Goal: Task Accomplishment & Management: Use online tool/utility

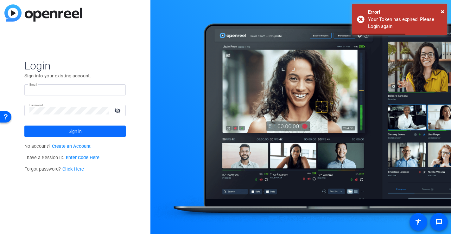
type input "[PERSON_NAME][EMAIL_ADDRESS][PERSON_NAME][DOMAIN_NAME]"
click at [100, 128] on span at bounding box center [74, 131] width 101 height 15
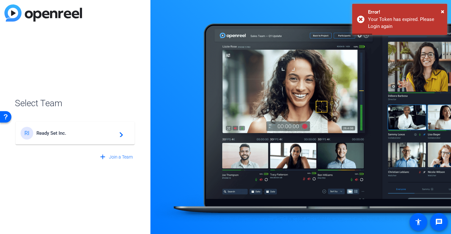
click at [92, 134] on span "Ready Set Inc." at bounding box center [75, 133] width 79 height 6
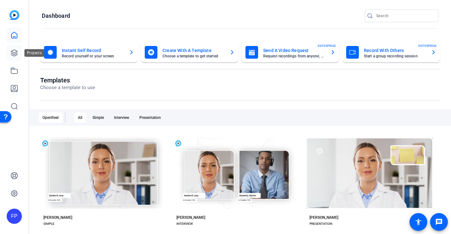
click at [21, 49] on link at bounding box center [14, 52] width 15 height 15
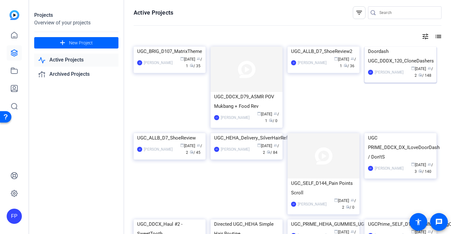
click at [398, 47] on img at bounding box center [401, 47] width 72 height 0
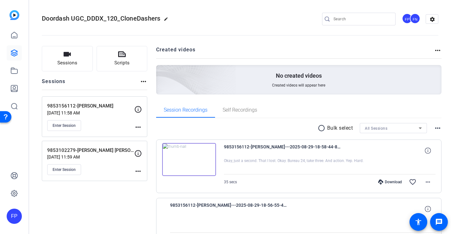
drag, startPoint x: 110, startPoint y: 105, endPoint x: 77, endPoint y: 106, distance: 33.0
click at [77, 106] on p "9853156112-Katharine Foley" at bounding box center [90, 105] width 87 height 7
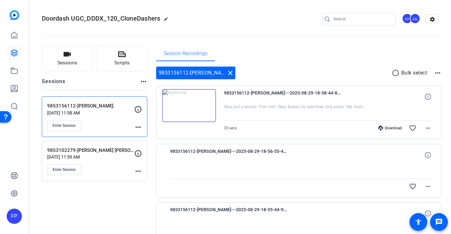
copy p "Katharine Foley"
drag, startPoint x: 121, startPoint y: 150, endPoint x: 77, endPoint y: 150, distance: 43.4
click at [77, 150] on p "9853102279-Katlyn Victoria Judd" at bounding box center [90, 150] width 87 height 7
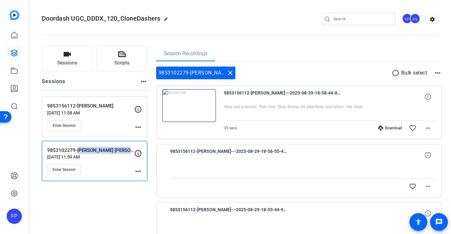
copy p "Katlyn Victoria Judd"
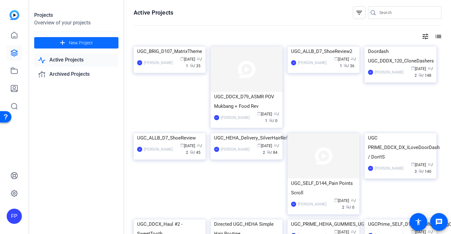
click at [89, 43] on span "New Project" at bounding box center [81, 43] width 24 height 7
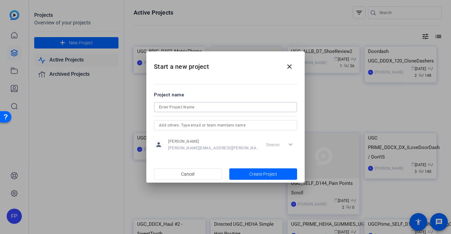
click at [183, 107] on input at bounding box center [225, 107] width 133 height 8
click at [289, 66] on mat-icon "close" at bounding box center [290, 67] width 8 height 8
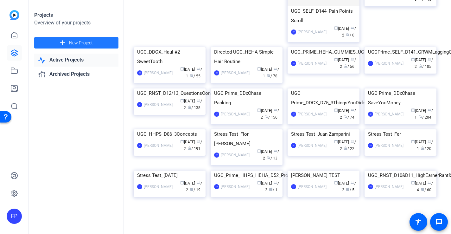
scroll to position [420, 0]
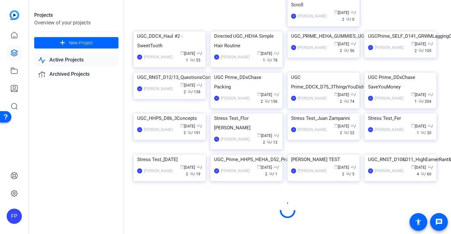
scroll to position [407, 0]
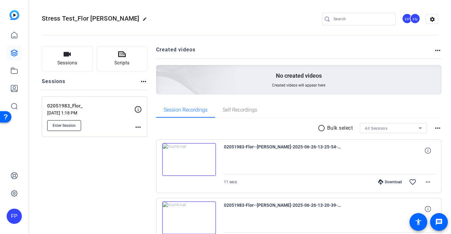
click at [73, 125] on span "Enter Session" at bounding box center [64, 125] width 23 height 5
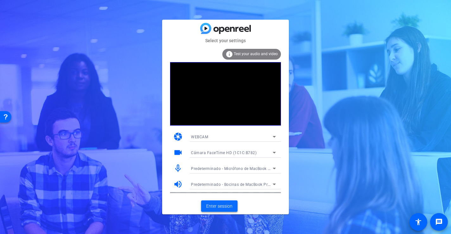
click at [221, 203] on span "Enter session" at bounding box center [219, 206] width 26 height 7
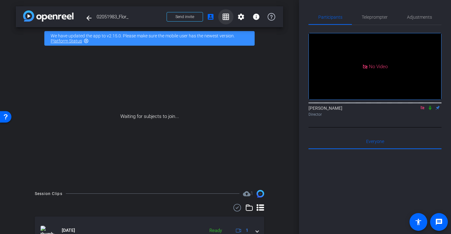
click at [227, 20] on mat-icon "grid_on" at bounding box center [226, 17] width 8 height 8
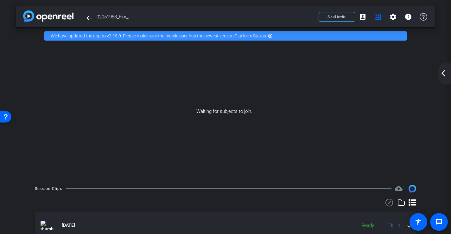
click at [446, 69] on mat-icon "arrow_back_ios_new" at bounding box center [444, 73] width 8 height 8
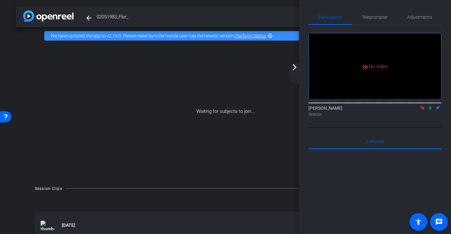
click at [294, 70] on mat-icon "arrow_forward_ios" at bounding box center [295, 67] width 8 height 8
